Goal: Information Seeking & Learning: Learn about a topic

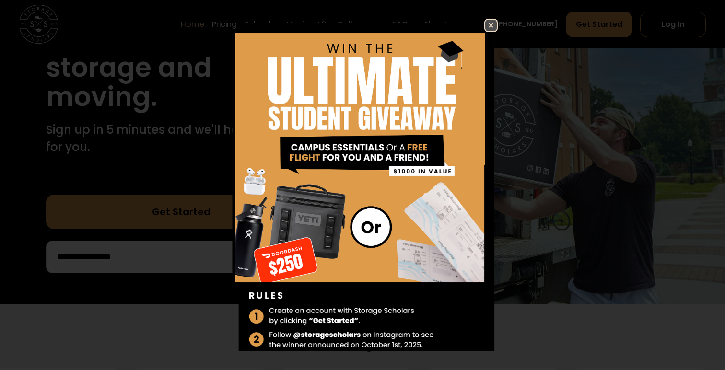
click at [367, 26] on img at bounding box center [491, 26] width 12 height 12
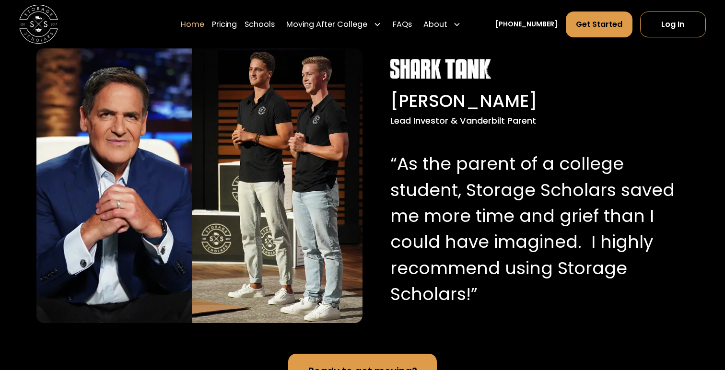
scroll to position [961, 0]
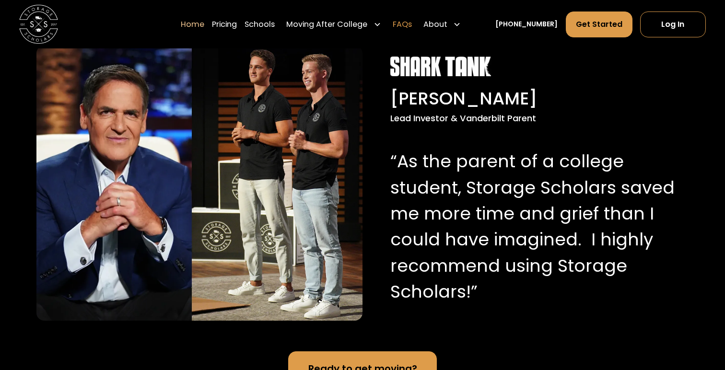
click at [367, 23] on link "FAQs" at bounding box center [401, 24] width 19 height 27
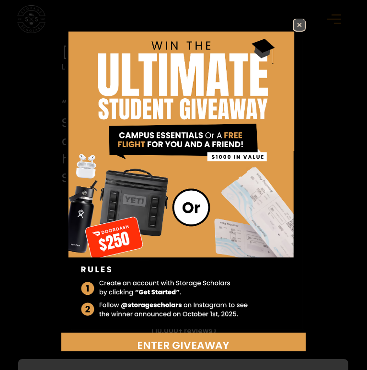
click at [297, 21] on img at bounding box center [300, 25] width 12 height 12
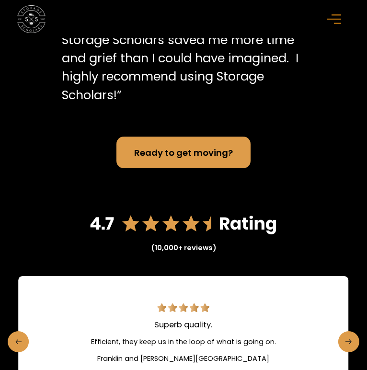
scroll to position [1692, 0]
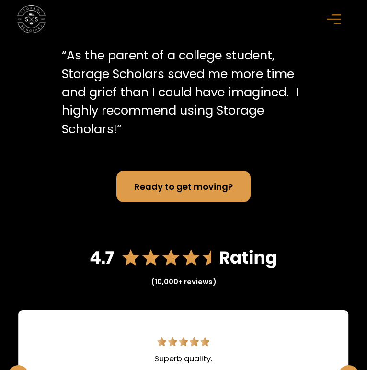
click at [324, 24] on div "menu" at bounding box center [336, 19] width 28 height 28
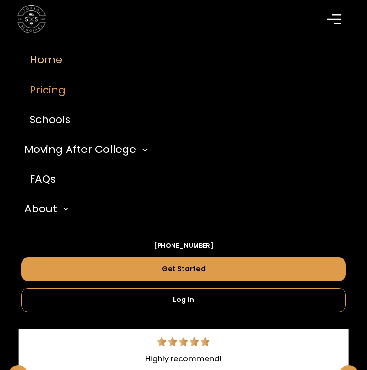
click at [54, 97] on link "Pricing" at bounding box center [183, 90] width 325 height 30
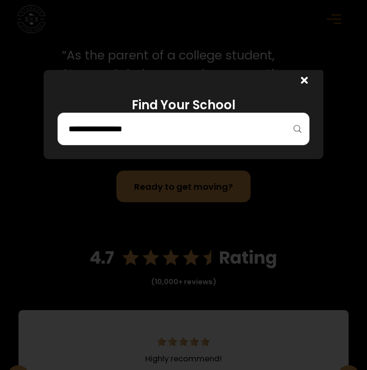
click at [185, 133] on input "search" at bounding box center [184, 129] width 232 height 16
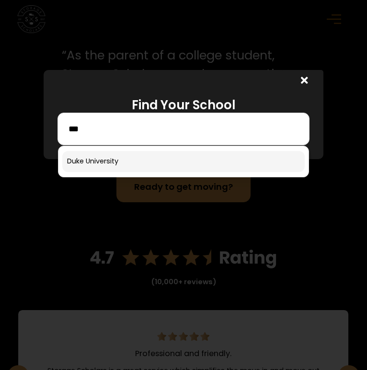
type input "***"
click at [151, 170] on link at bounding box center [183, 161] width 242 height 21
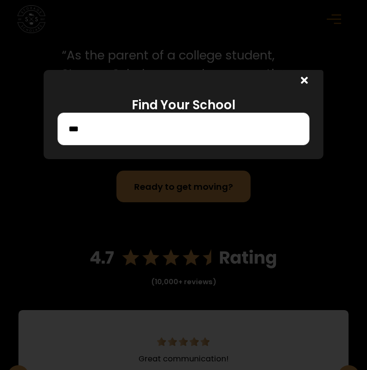
click at [151, 130] on input "***" at bounding box center [184, 129] width 232 height 16
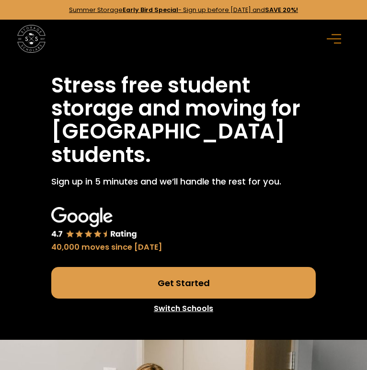
click at [35, 39] on img at bounding box center [31, 39] width 28 height 28
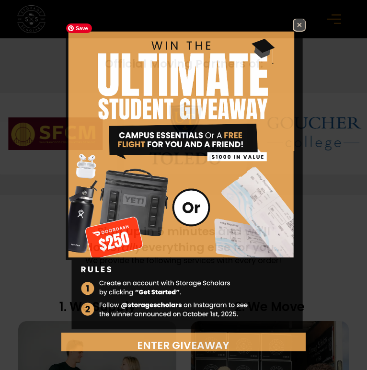
scroll to position [7, 0]
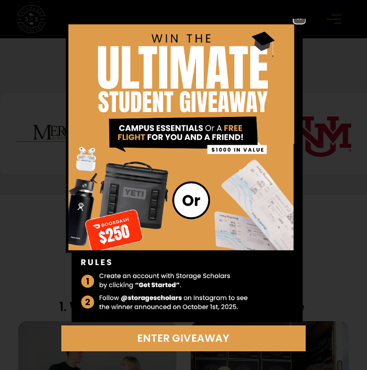
click at [299, 22] on img at bounding box center [300, 18] width 12 height 12
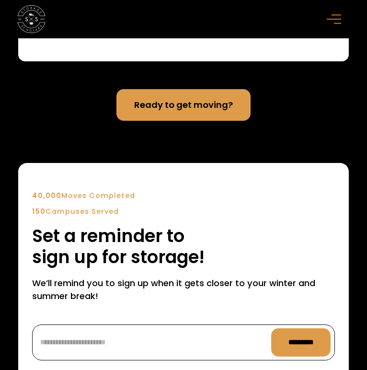
scroll to position [2565, 0]
